Goal: Browse casually

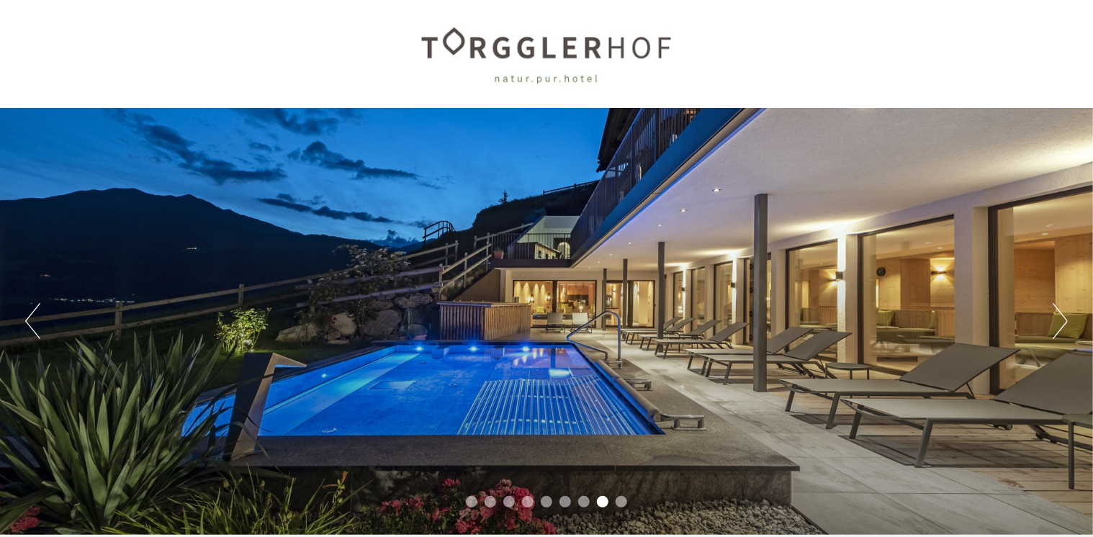
click at [1063, 321] on button "Next" at bounding box center [1060, 321] width 15 height 36
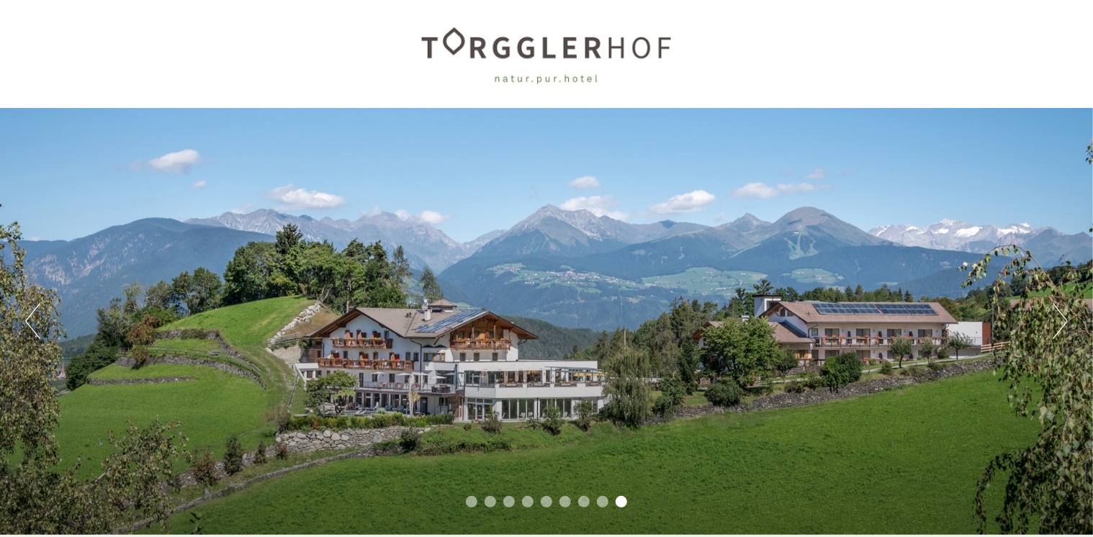
click at [1063, 321] on button "Next" at bounding box center [1060, 321] width 15 height 36
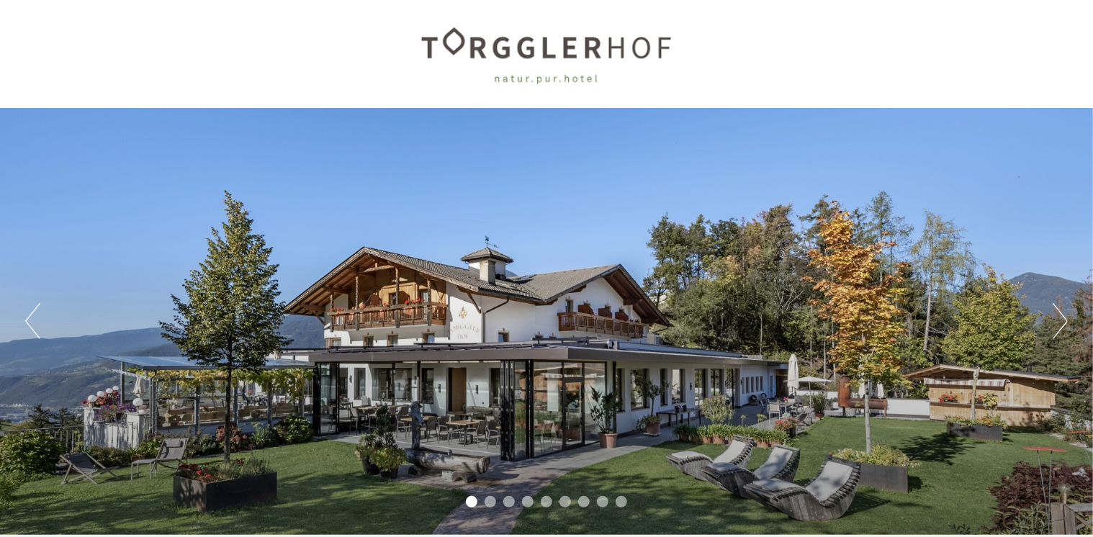
click at [1063, 321] on button "Next" at bounding box center [1060, 321] width 15 height 36
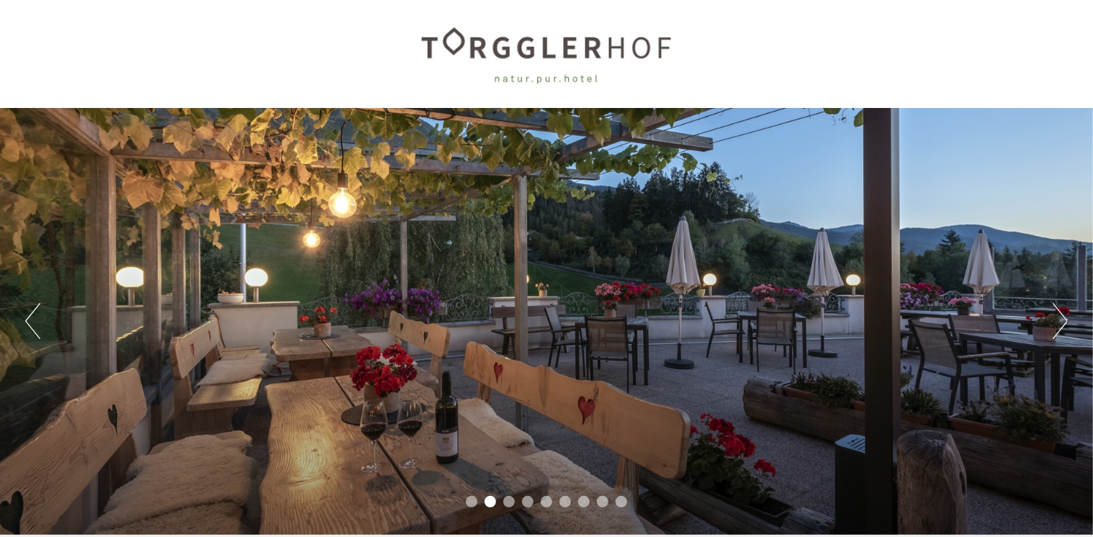
click at [1063, 321] on button "Next" at bounding box center [1060, 321] width 15 height 36
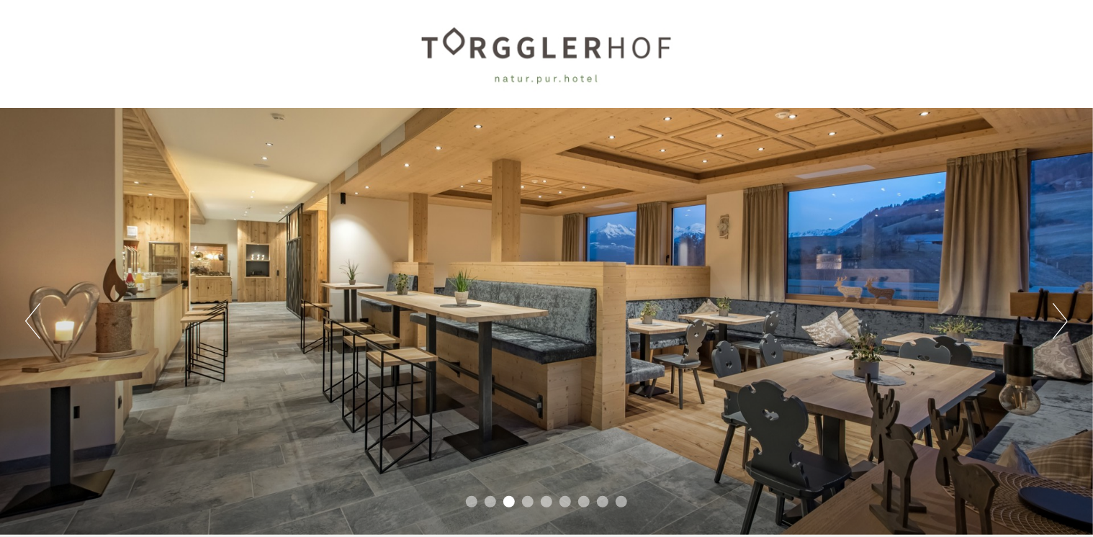
click at [1063, 321] on button "Next" at bounding box center [1060, 321] width 15 height 36
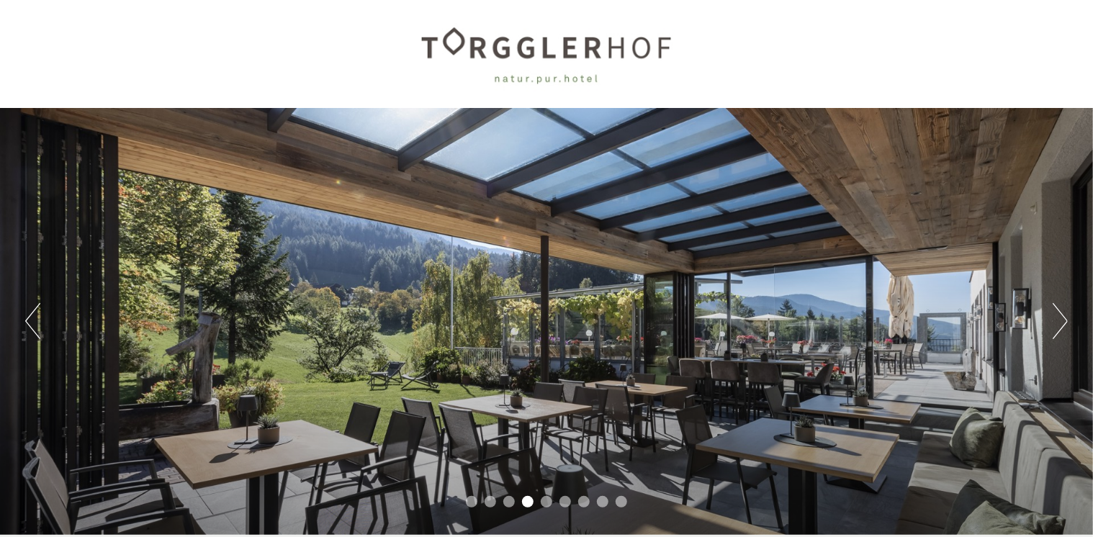
click at [1063, 321] on button "Next" at bounding box center [1060, 321] width 15 height 36
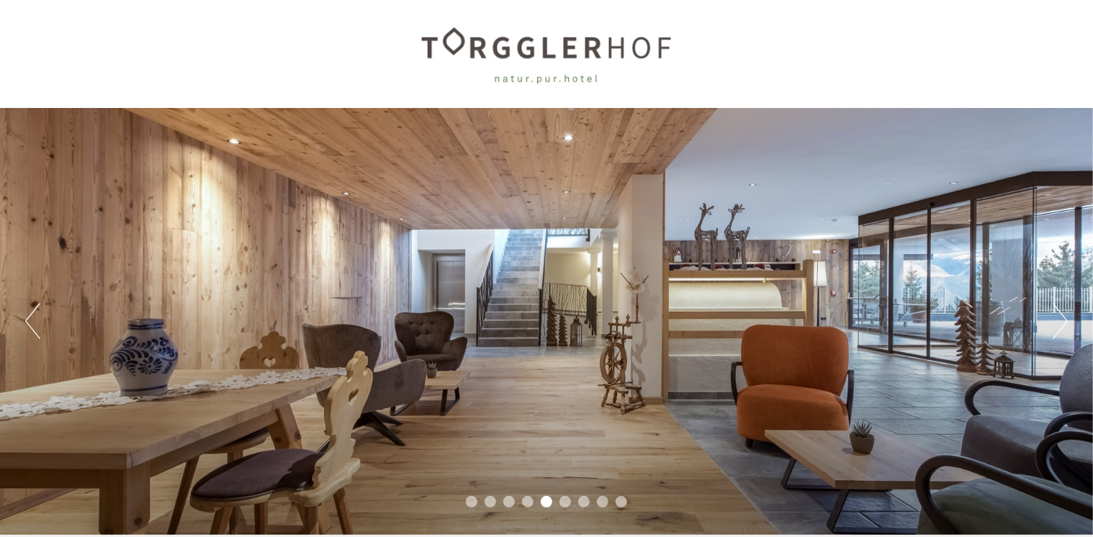
click at [1063, 321] on button "Next" at bounding box center [1060, 321] width 15 height 36
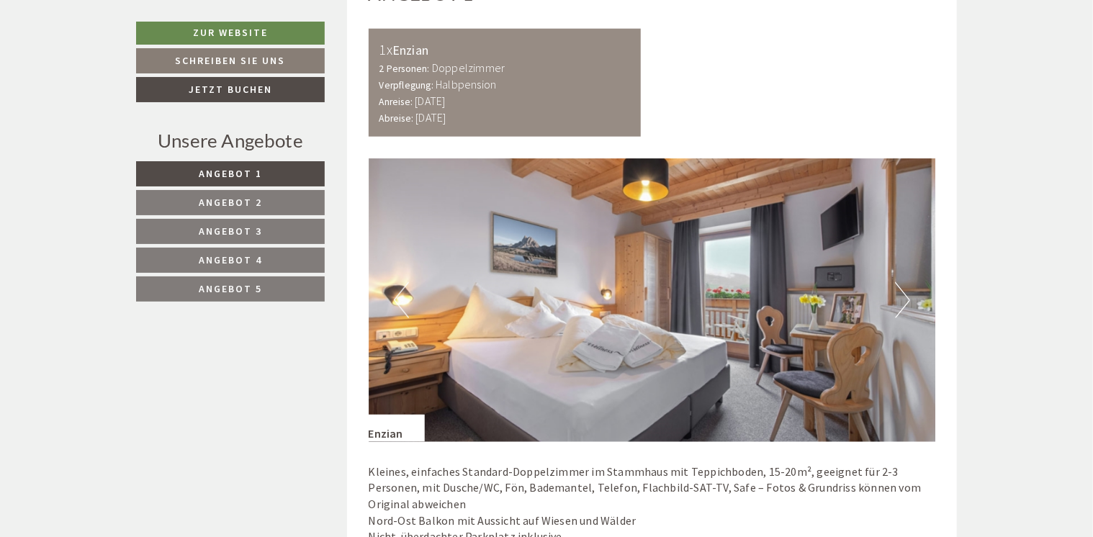
scroll to position [850, 0]
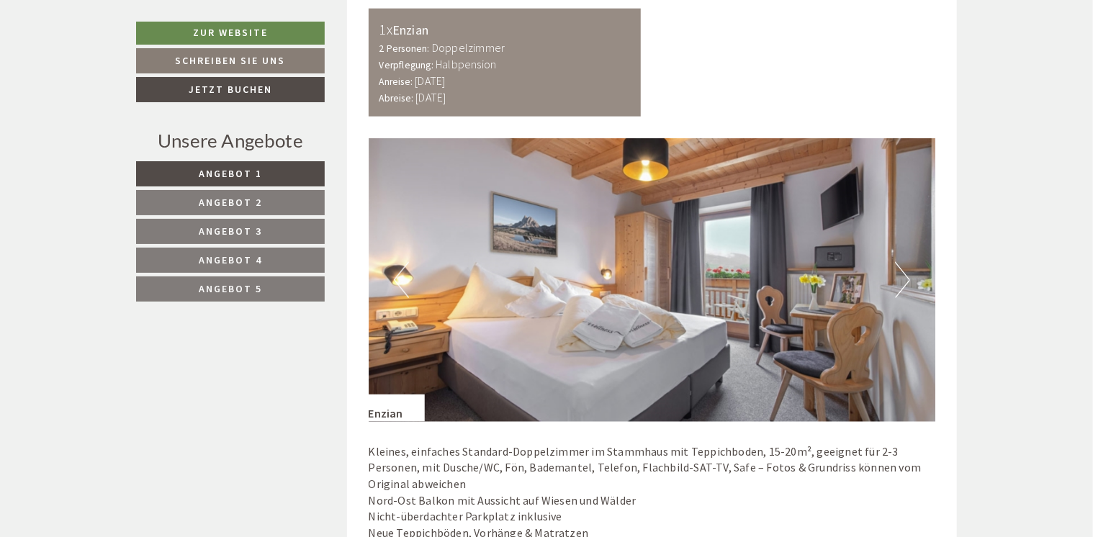
click at [904, 279] on button "Next" at bounding box center [902, 280] width 15 height 36
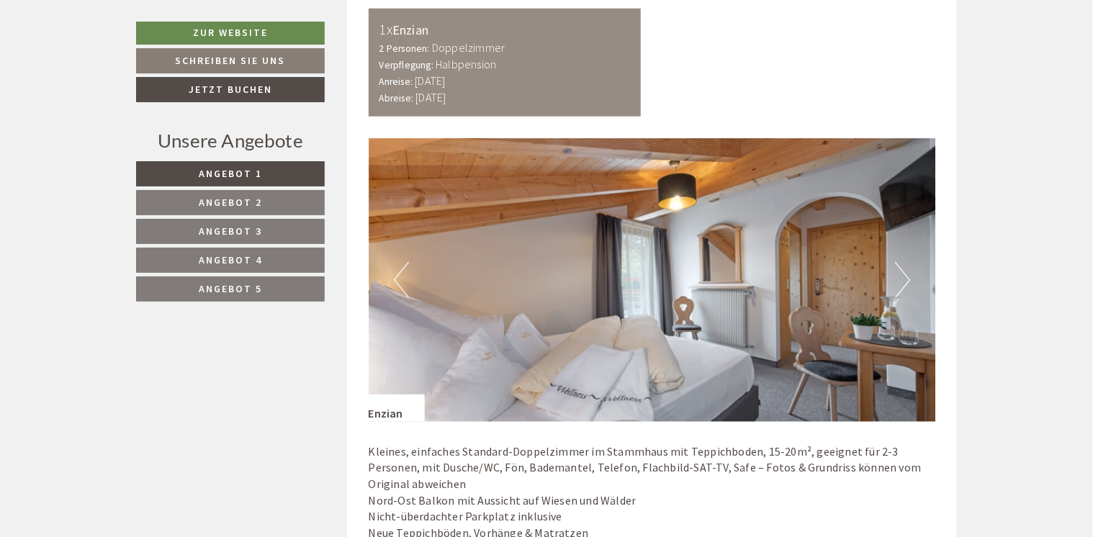
click at [904, 279] on button "Next" at bounding box center [902, 280] width 15 height 36
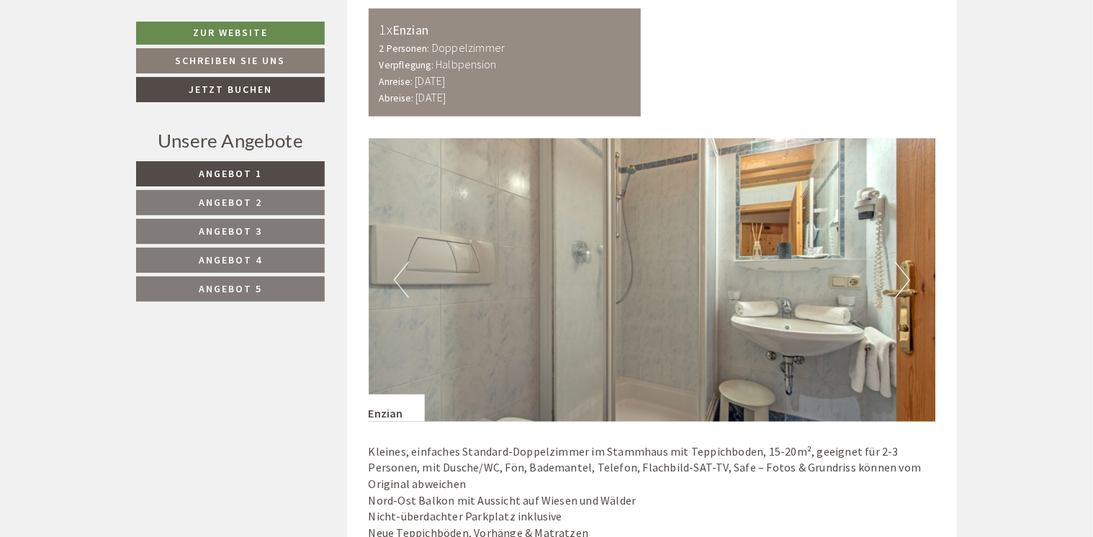
click at [904, 279] on button "Next" at bounding box center [902, 280] width 15 height 36
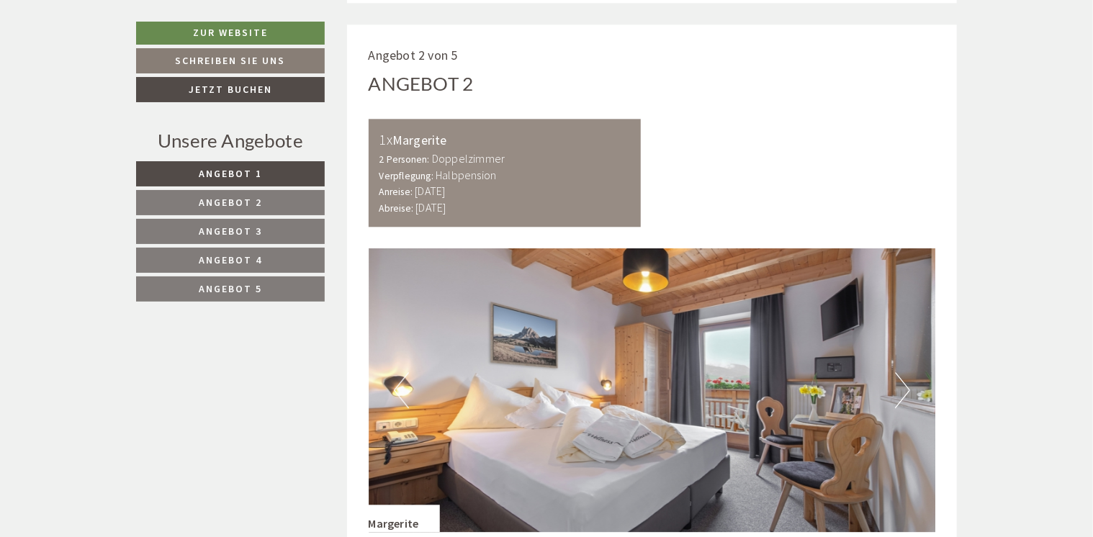
scroll to position [1713, 0]
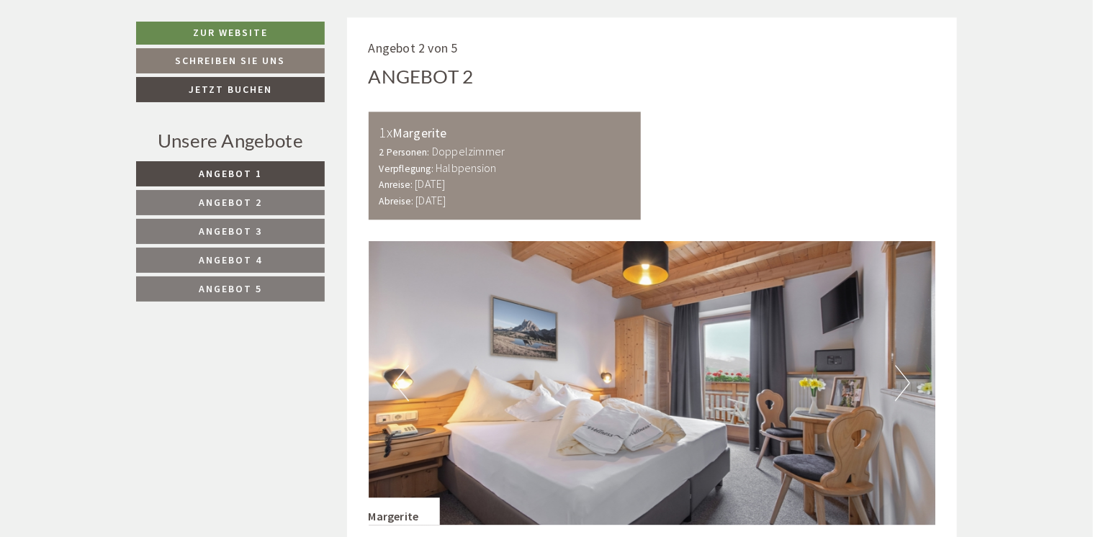
click at [899, 390] on button "Next" at bounding box center [902, 383] width 15 height 36
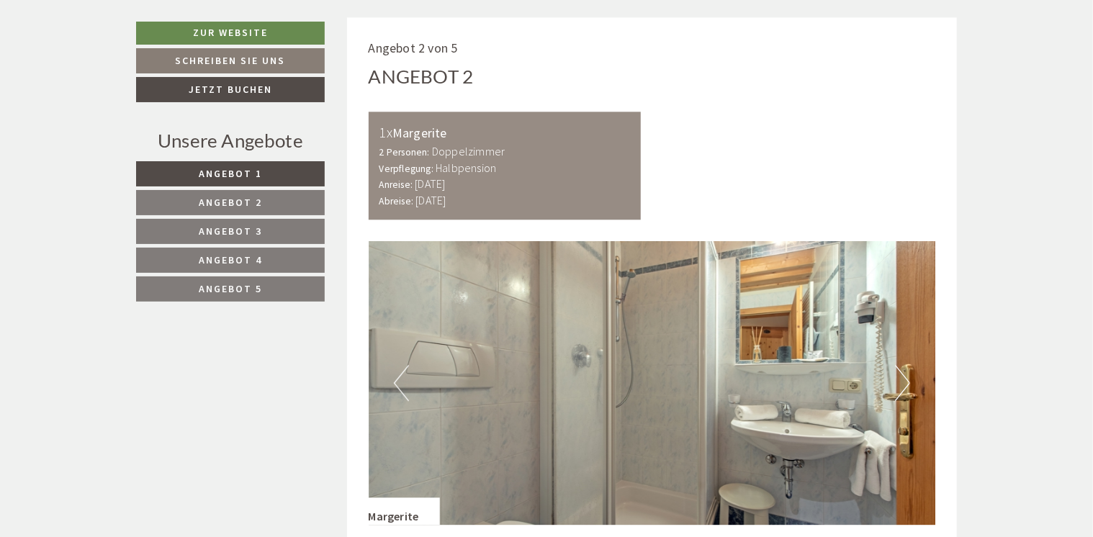
click at [900, 390] on button "Next" at bounding box center [902, 383] width 15 height 36
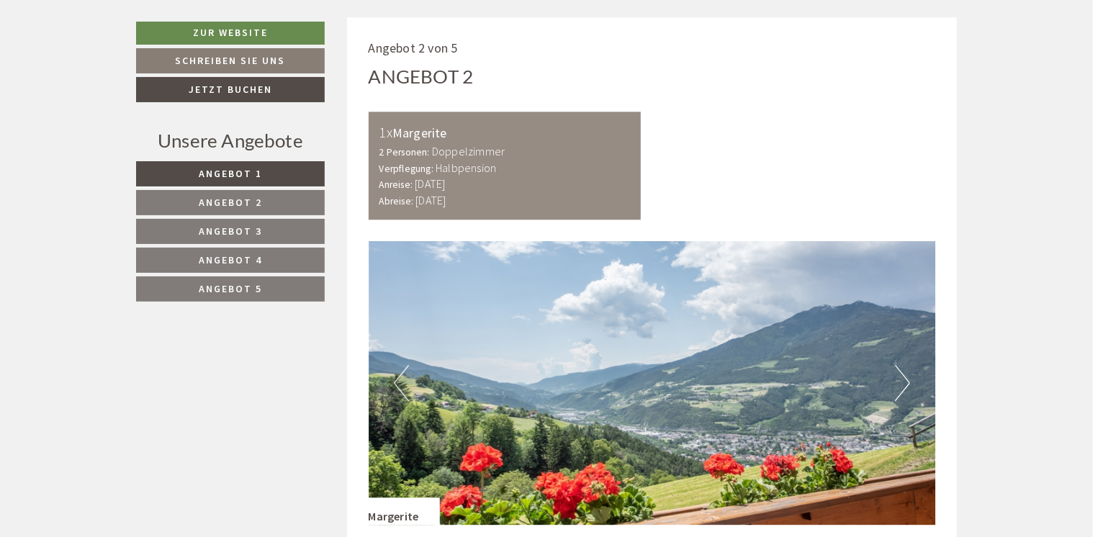
click at [900, 390] on button "Next" at bounding box center [902, 383] width 15 height 36
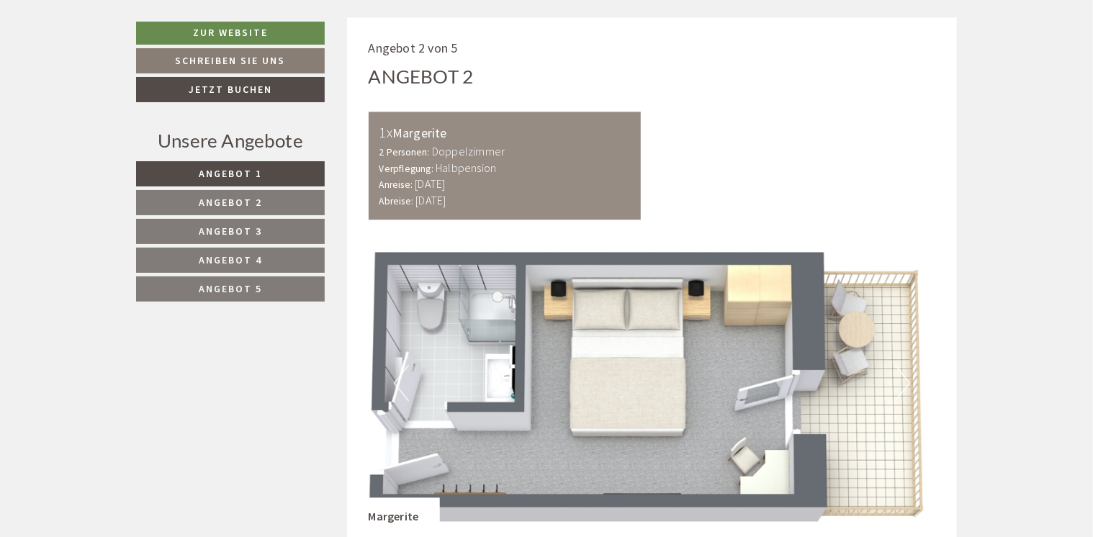
click at [900, 390] on button "Next" at bounding box center [902, 383] width 15 height 36
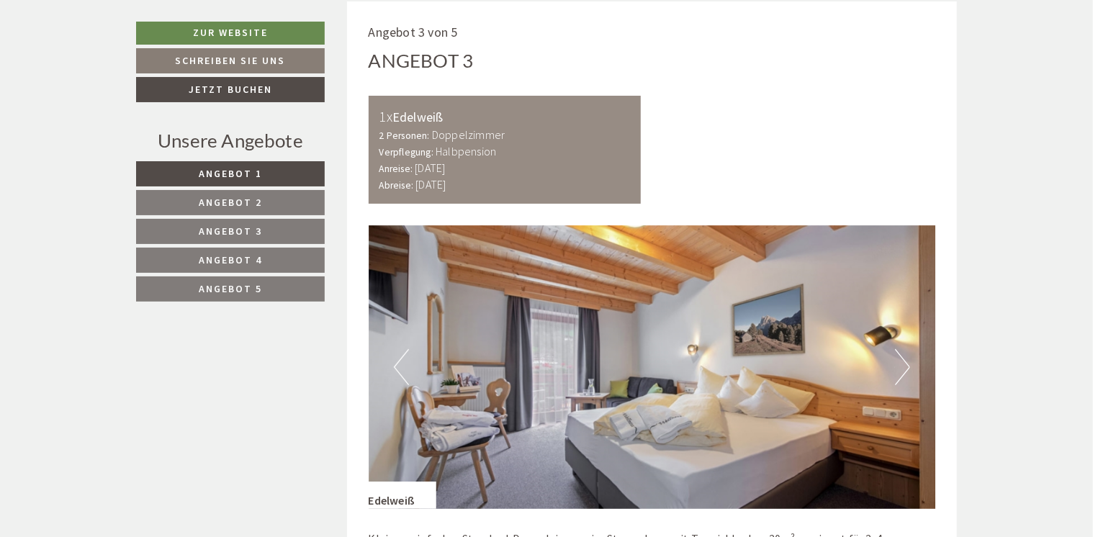
scroll to position [2703, 0]
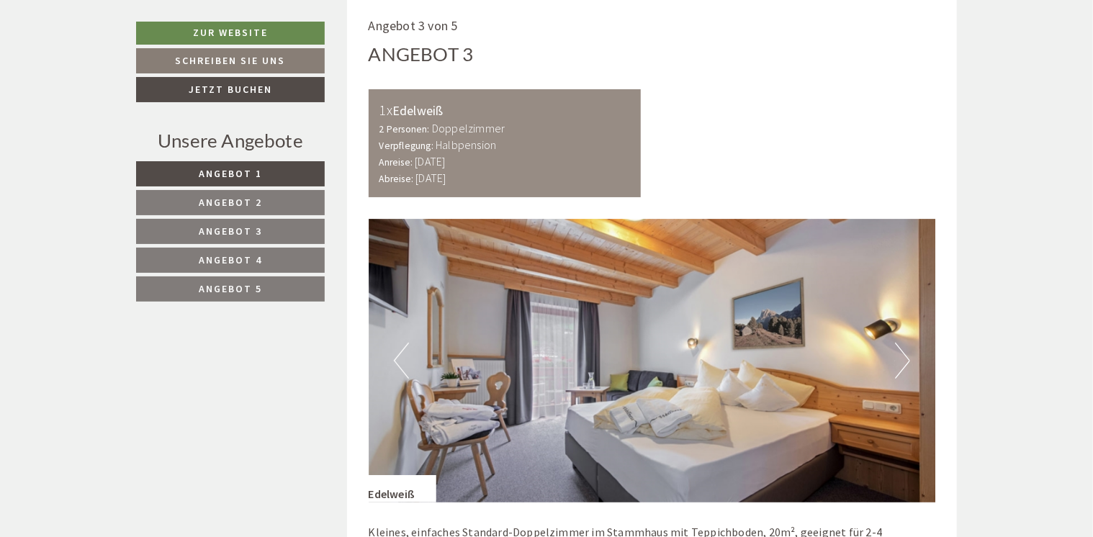
click at [907, 359] on button "Next" at bounding box center [902, 361] width 15 height 36
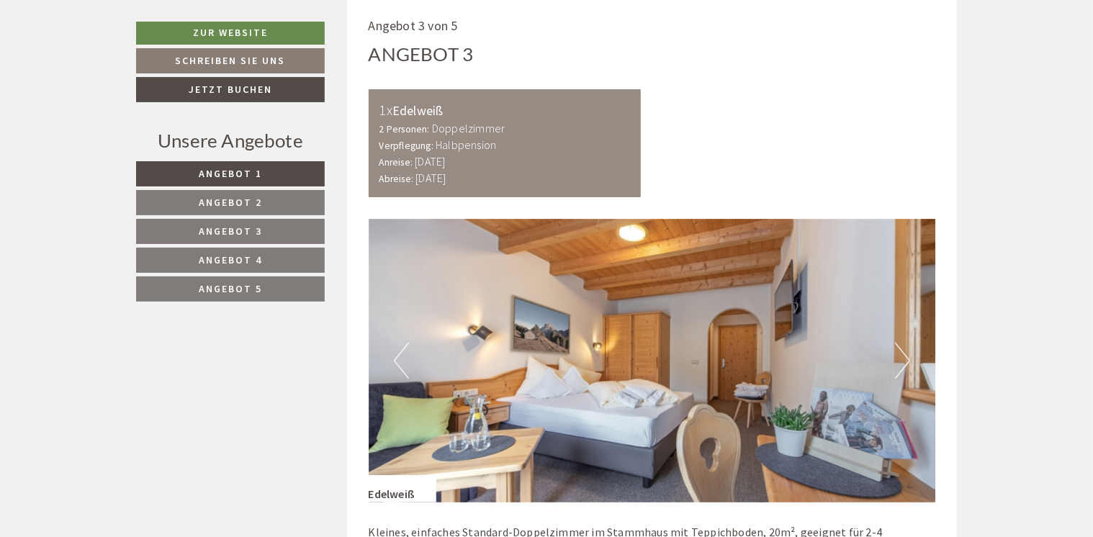
click at [907, 359] on button "Next" at bounding box center [902, 361] width 15 height 36
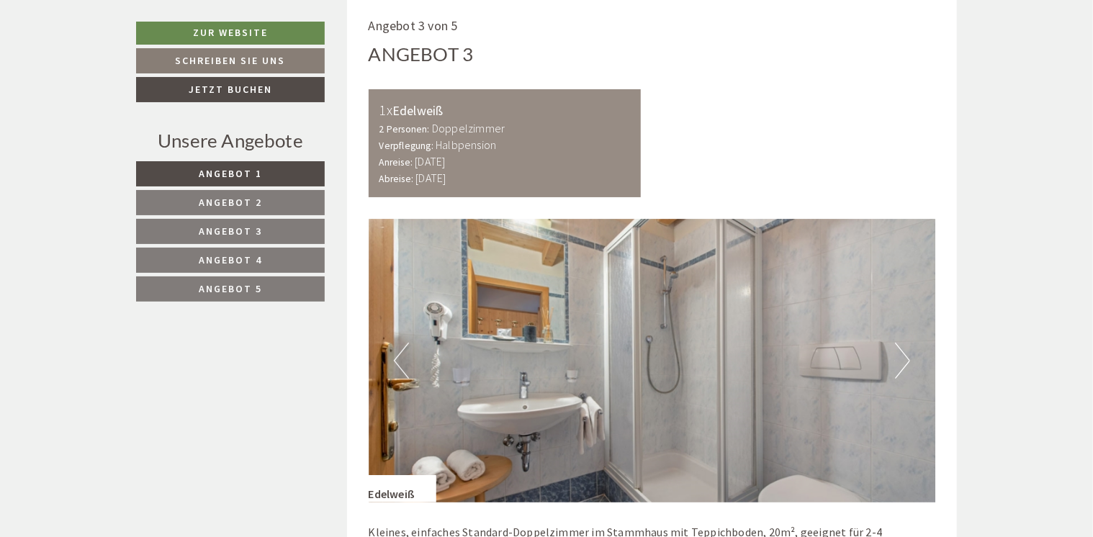
click at [907, 359] on button "Next" at bounding box center [902, 361] width 15 height 36
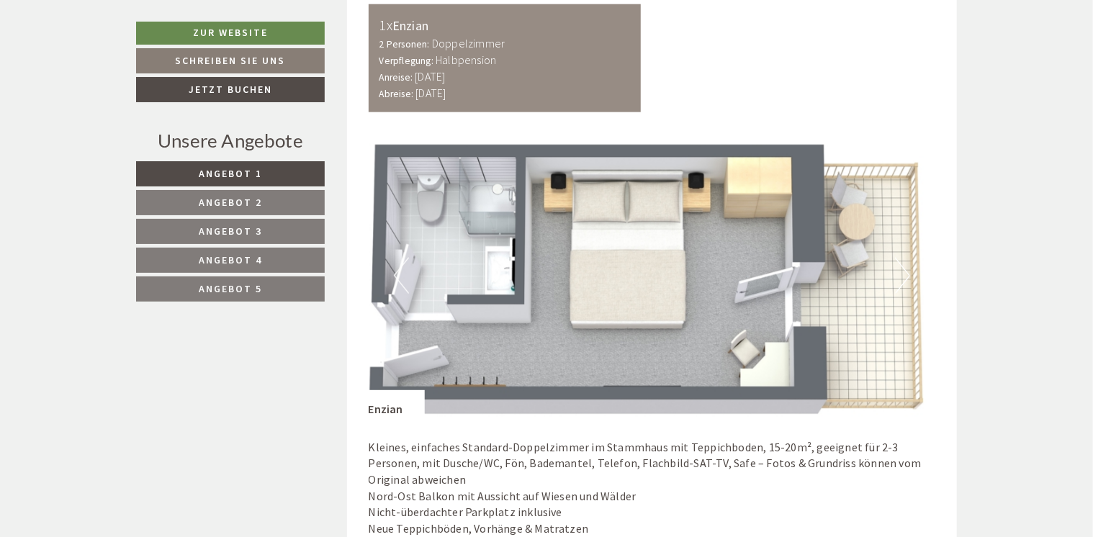
scroll to position [0, 0]
